Goal: Transaction & Acquisition: Purchase product/service

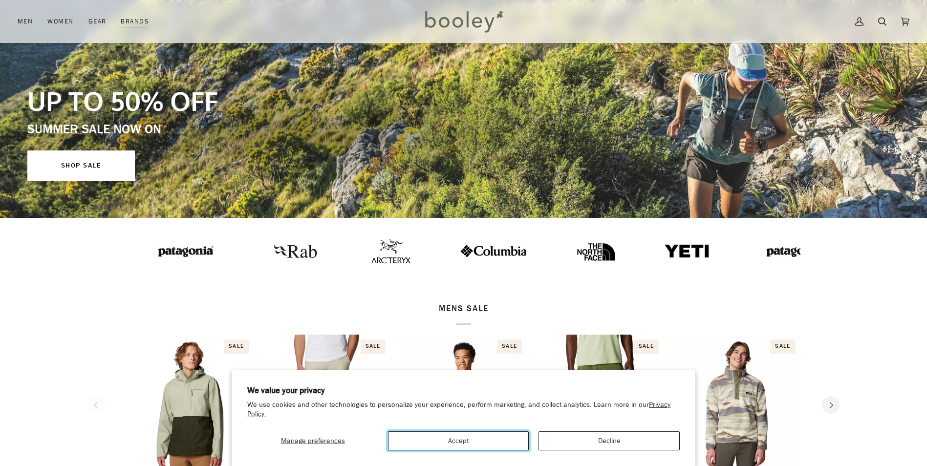
click at [473, 438] on button "Accept" at bounding box center [458, 441] width 141 height 19
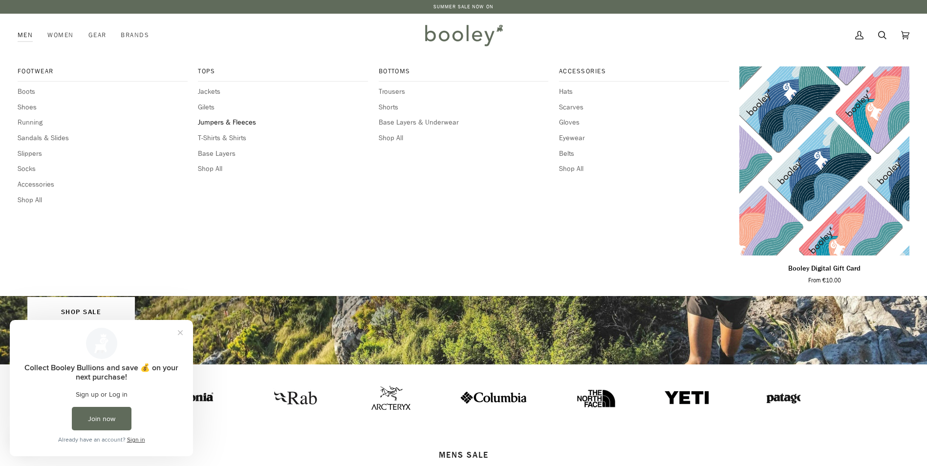
click at [227, 123] on span "Jumpers & Fleeces" at bounding box center [283, 122] width 170 height 11
click at [33, 203] on span "Shop All" at bounding box center [103, 200] width 170 height 11
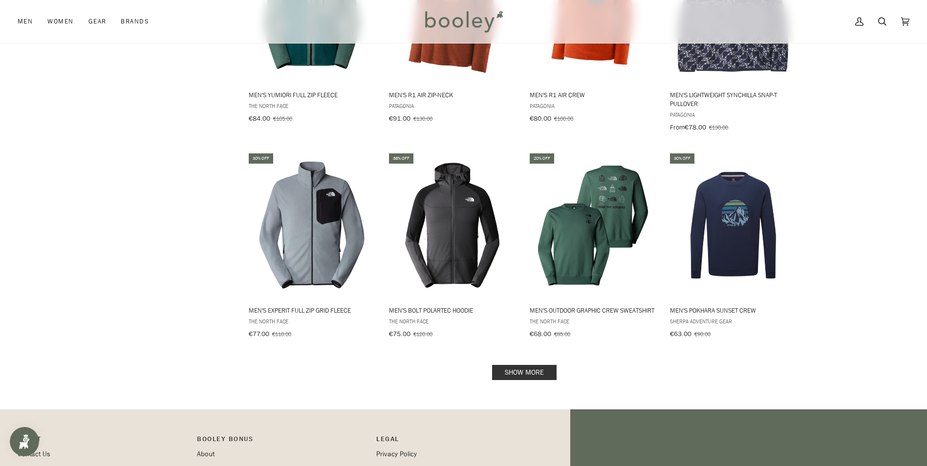
scroll to position [880, 0]
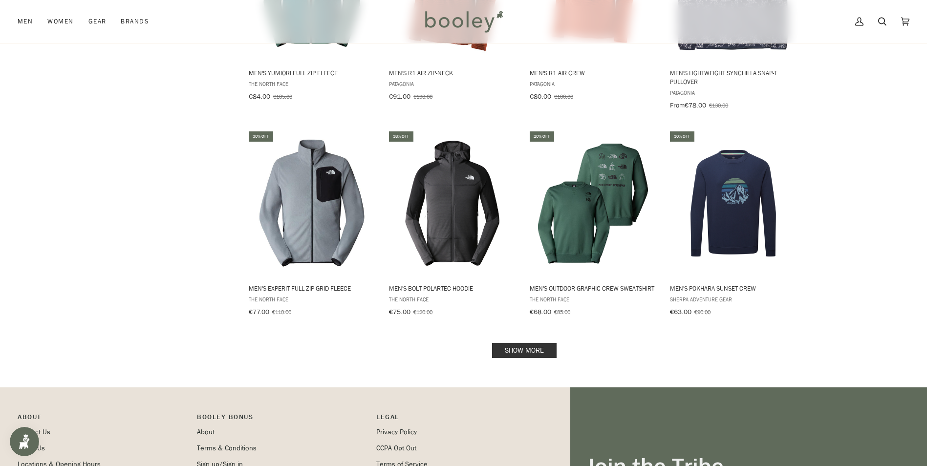
click at [530, 343] on link "Show more" at bounding box center [524, 350] width 65 height 15
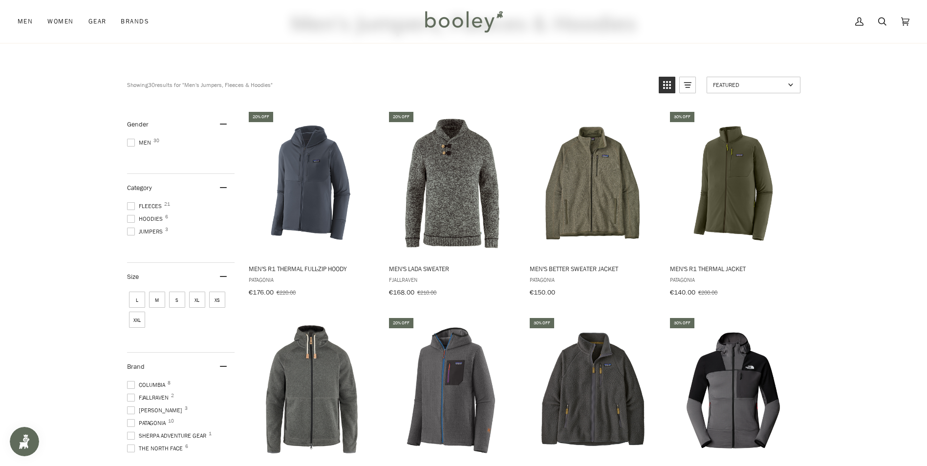
scroll to position [147, 0]
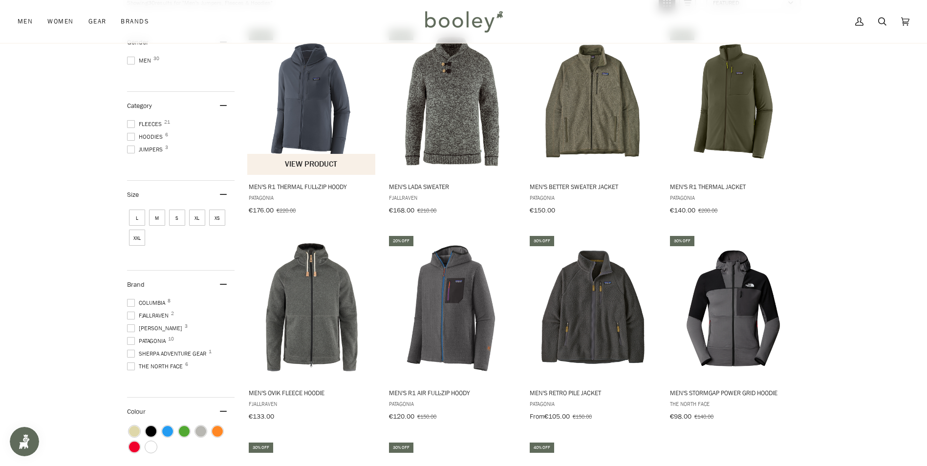
click at [331, 159] on button "View product" at bounding box center [311, 164] width 129 height 21
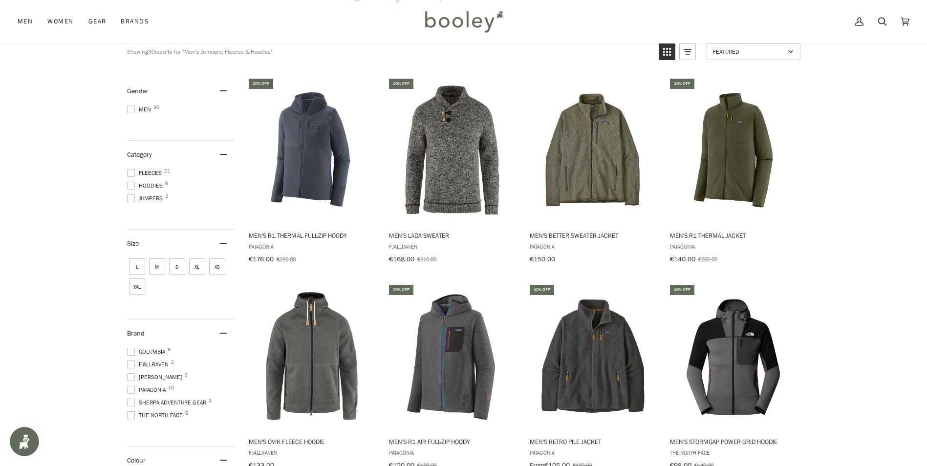
scroll to position [0, 0]
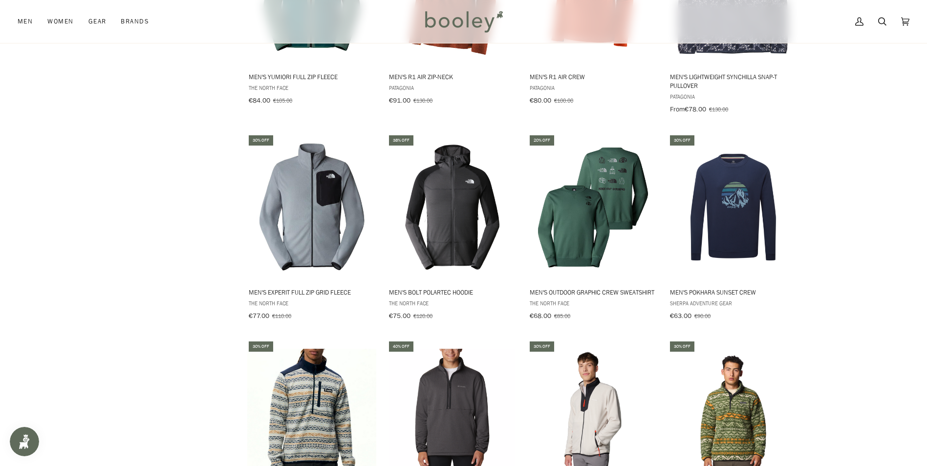
scroll to position [880, 0]
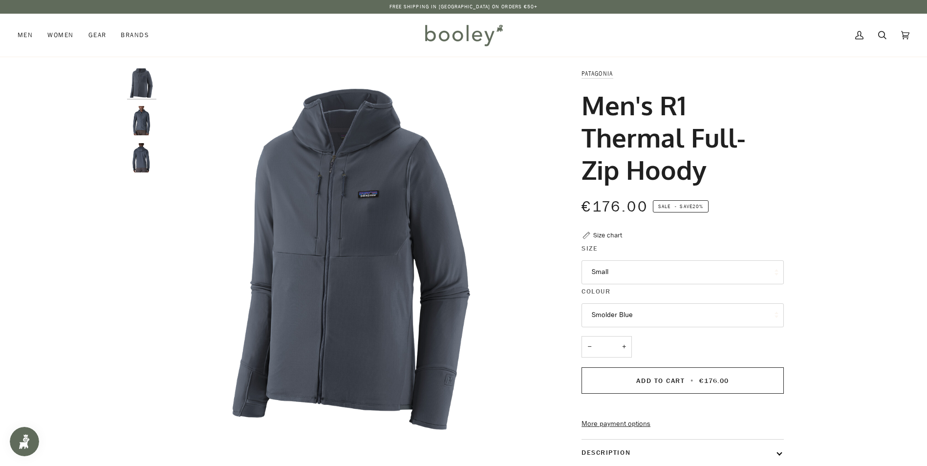
click at [147, 161] on img "Patagonia Men's R1 Thermal Full-Zip Hoody Smolder Blue - Booley Galway" at bounding box center [141, 157] width 29 height 29
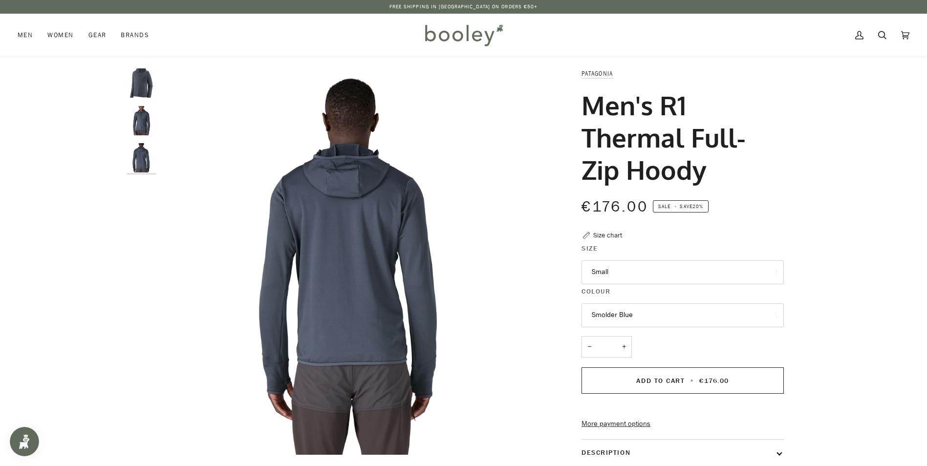
click at [146, 118] on img "Patagonia Men's R1 Thermal Full-Zip Hoody Smolder Blue - Booley Galway" at bounding box center [141, 120] width 29 height 29
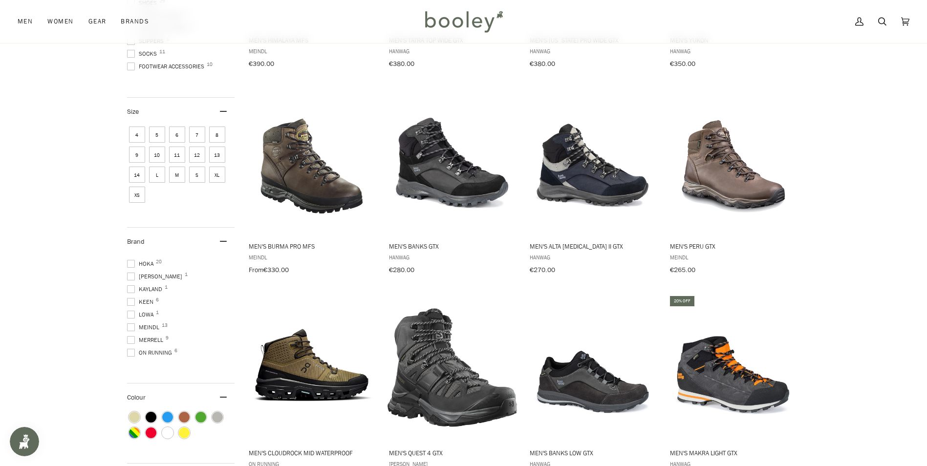
scroll to position [147, 0]
click at [131, 326] on span at bounding box center [131, 330] width 8 height 8
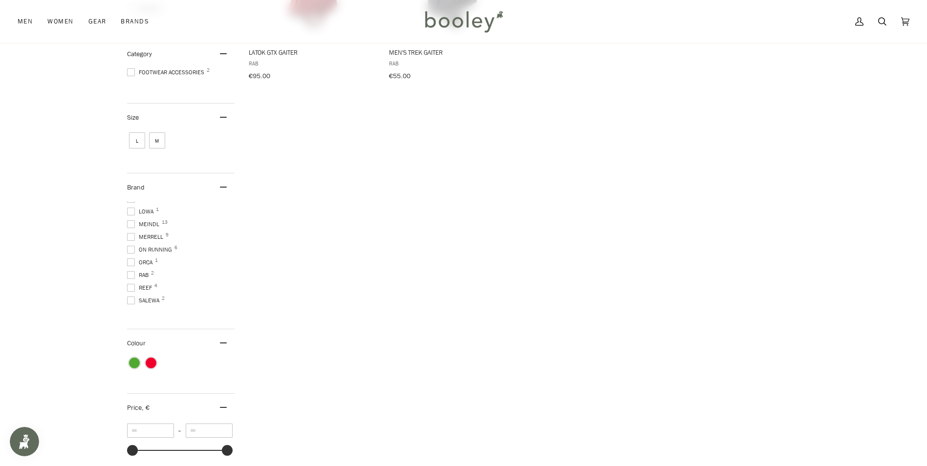
scroll to position [293, 0]
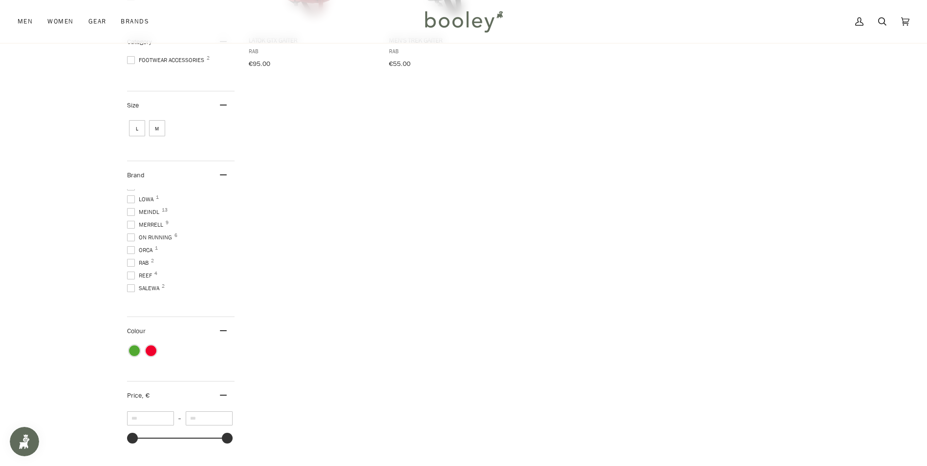
click at [130, 260] on span at bounding box center [131, 263] width 8 height 8
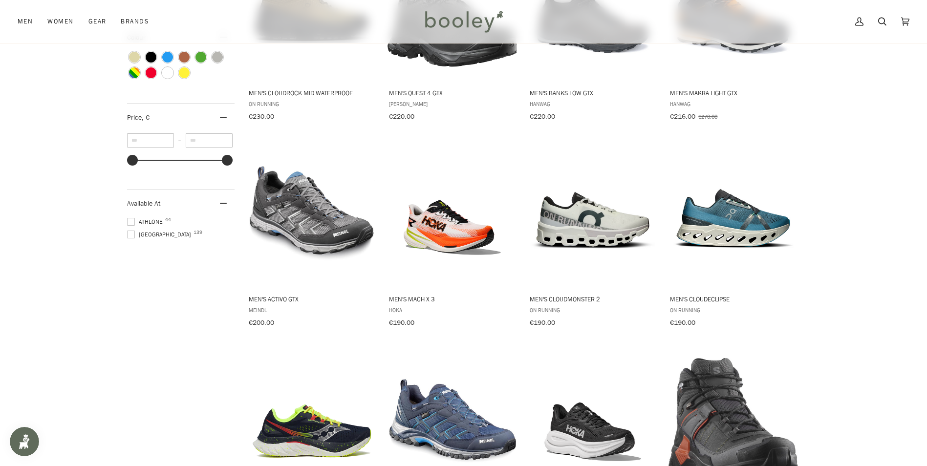
scroll to position [538, 0]
